Goal: Task Accomplishment & Management: Complete application form

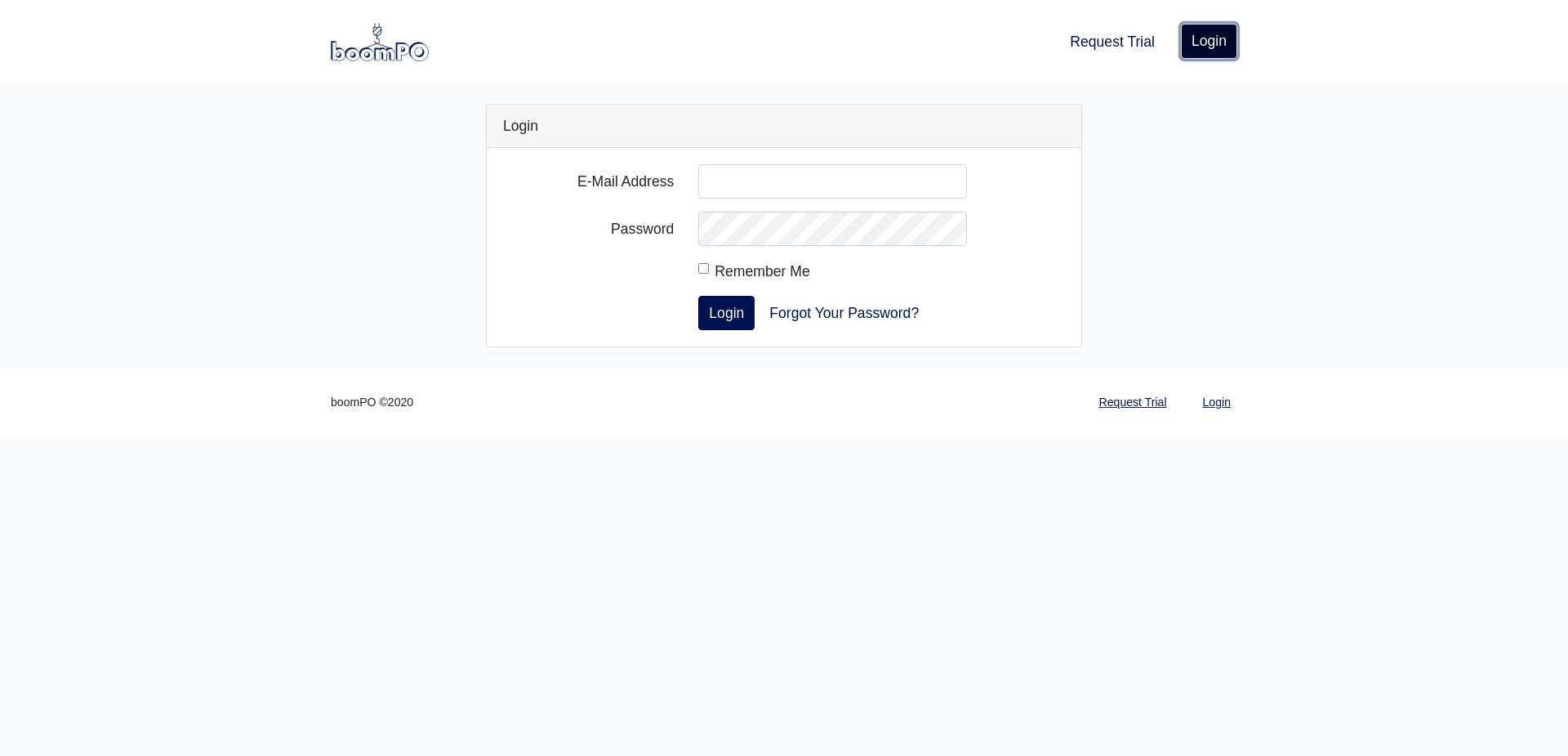
click at [1199, 46] on link "Login" at bounding box center [1209, 41] width 56 height 35
click at [1132, 405] on link "Request Trial" at bounding box center [1133, 402] width 81 height 32
click at [1081, 44] on link "Request Trial" at bounding box center [1112, 41] width 98 height 36
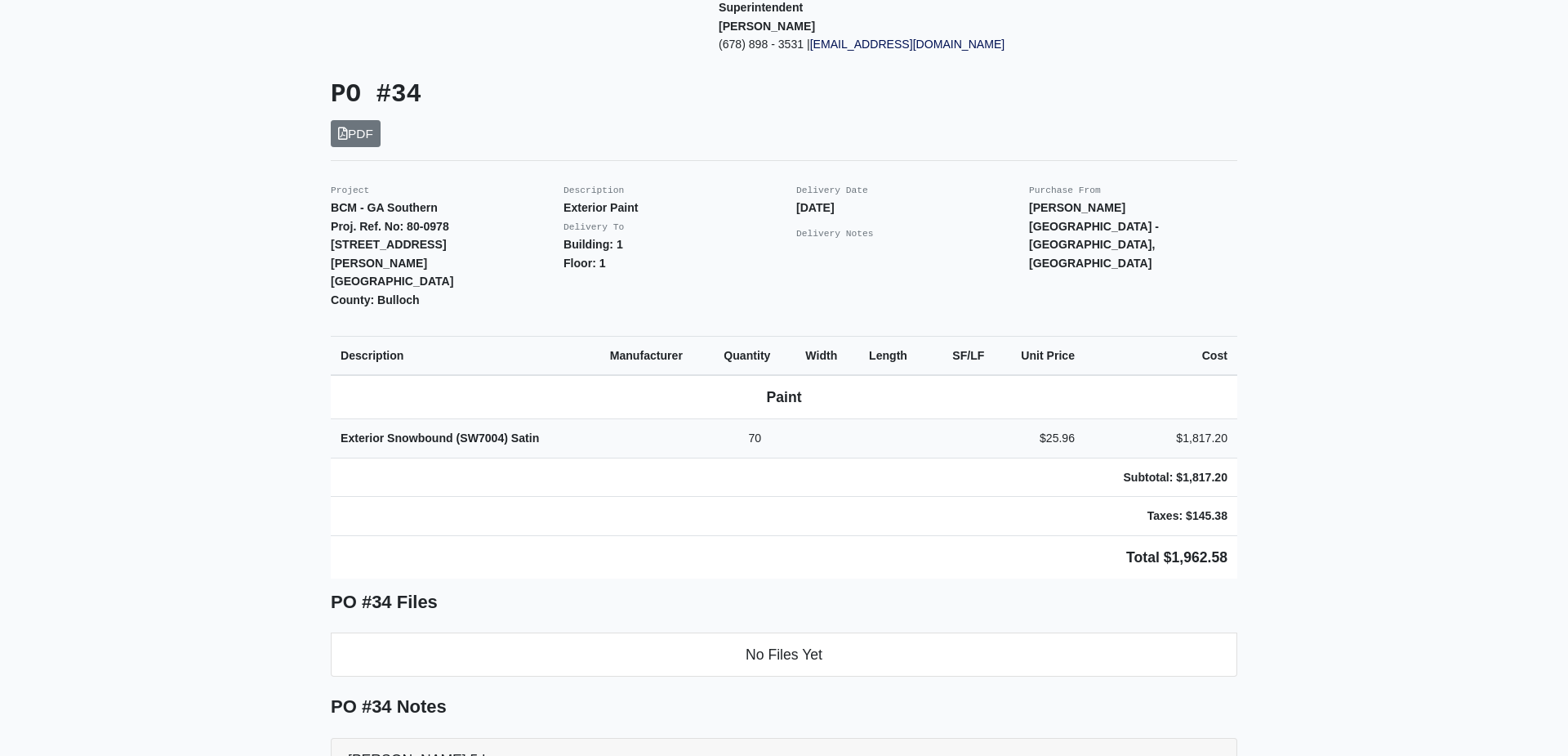
scroll to position [148, 0]
